Goal: Task Accomplishment & Management: Manage account settings

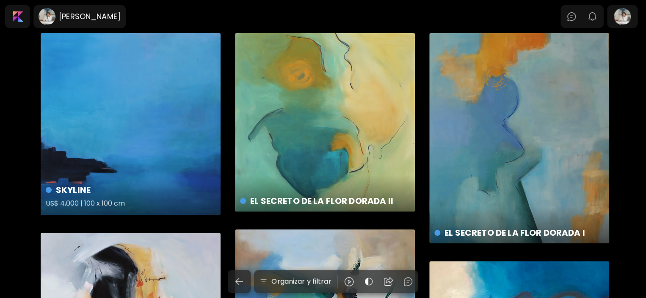
click at [129, 94] on div "SKYLINE US$ 4,000 | 100 x 100 cm" at bounding box center [131, 124] width 180 height 182
click at [627, 17] on div at bounding box center [622, 16] width 27 height 19
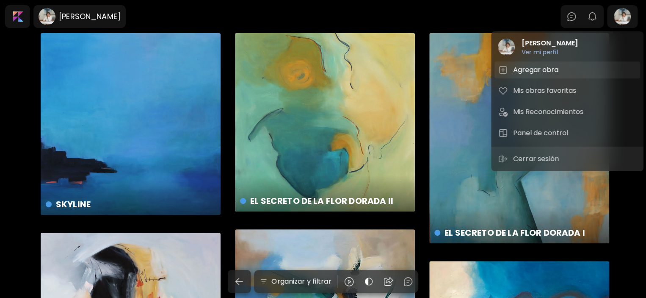
click at [553, 66] on h5 "Agregar obra" at bounding box center [537, 70] width 48 height 10
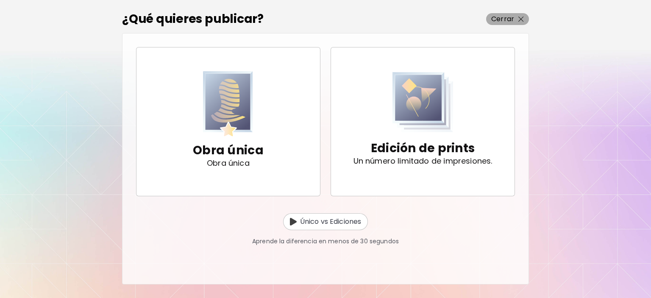
click at [521, 18] on img "button" at bounding box center [521, 20] width 6 height 6
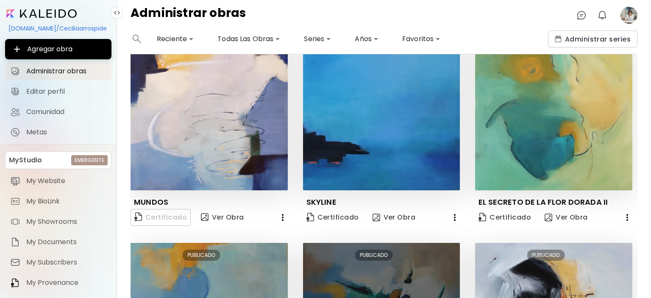
scroll to position [85, 0]
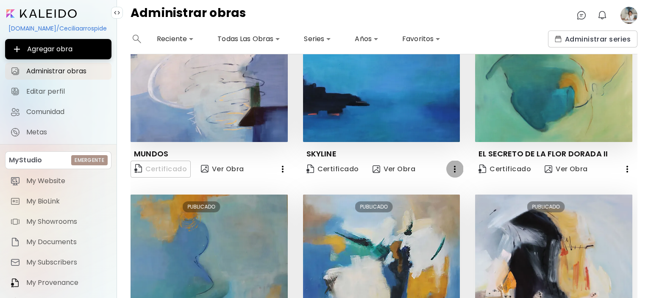
click at [452, 166] on icon "button" at bounding box center [454, 169] width 10 height 10
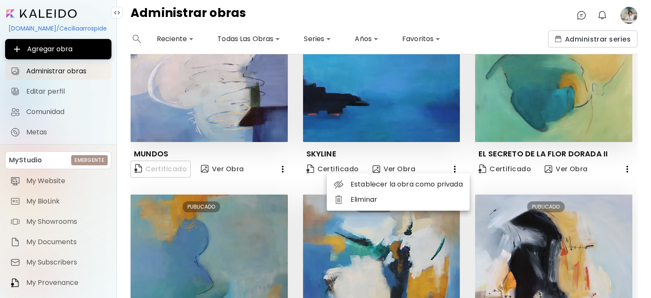
click at [361, 197] on li "Eliminar" at bounding box center [398, 199] width 143 height 15
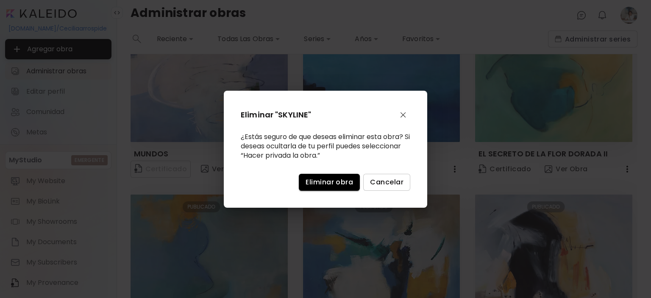
click at [349, 185] on span "Eliminar obra" at bounding box center [328, 182] width 47 height 9
